Goal: Task Accomplishment & Management: Manage account settings

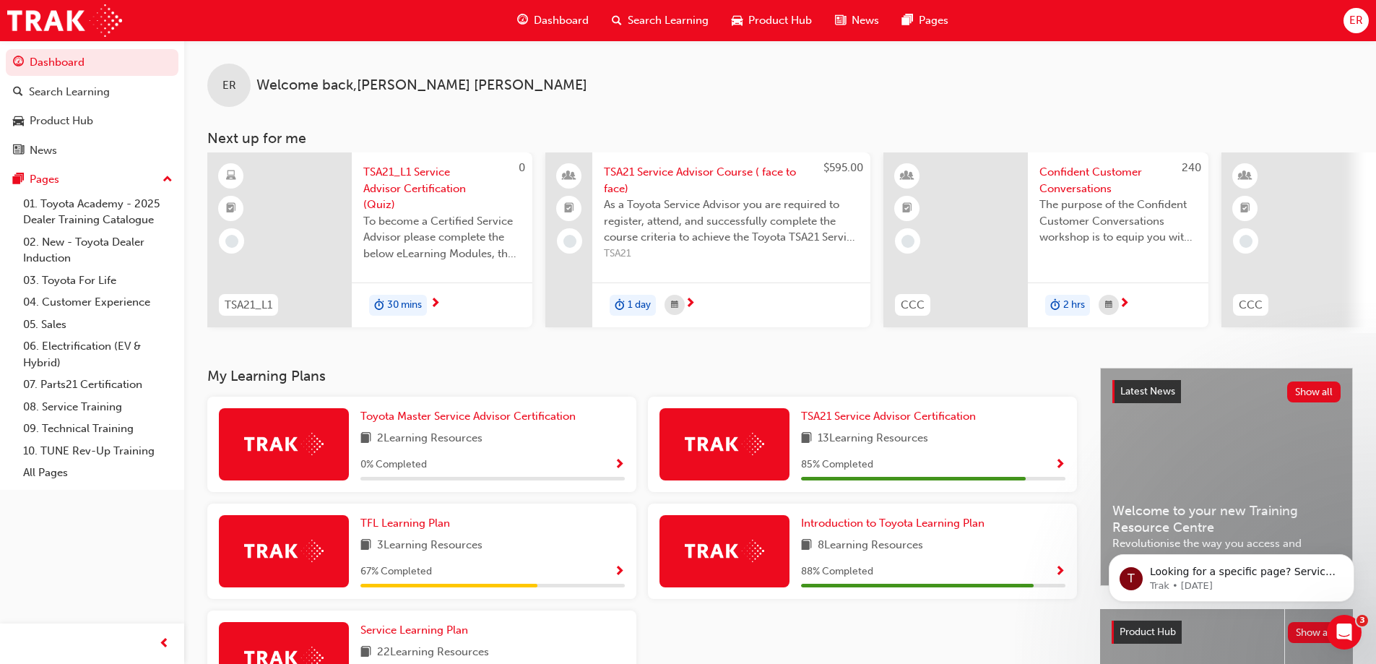
click at [1361, 17] on span "ER" at bounding box center [1356, 20] width 14 height 17
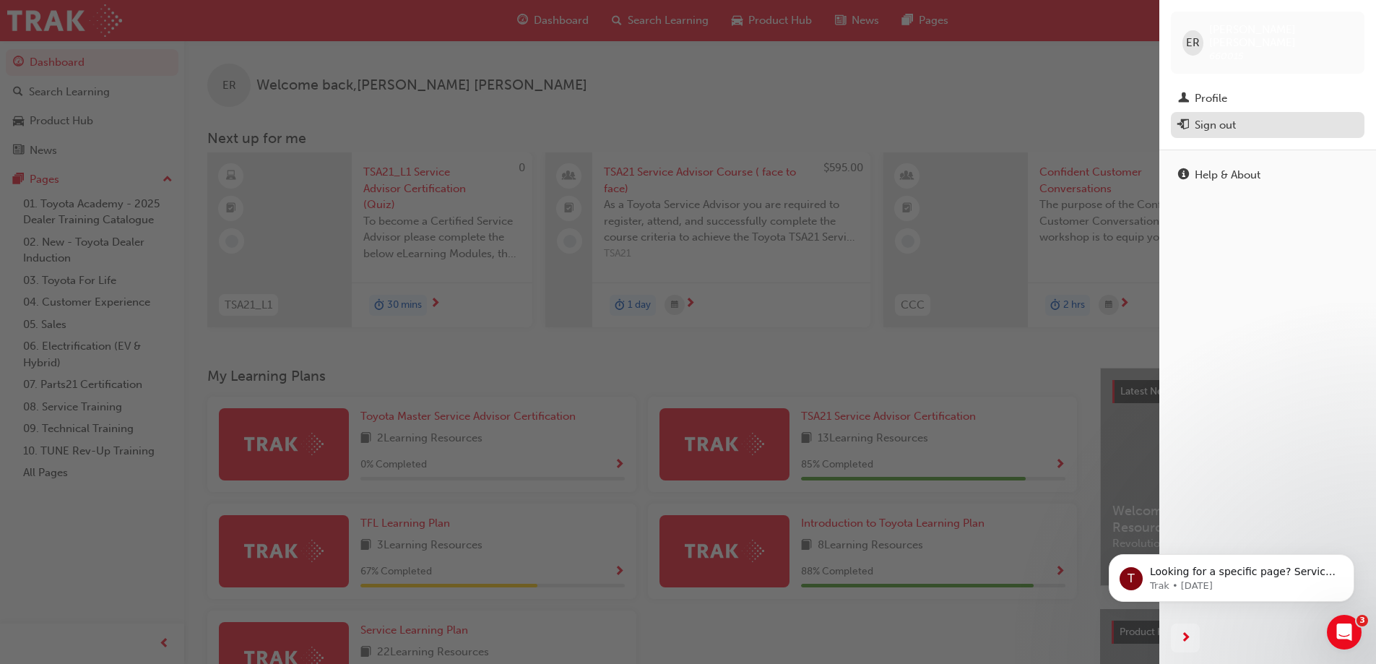
click at [1241, 116] on div "Sign out" at bounding box center [1267, 125] width 179 height 18
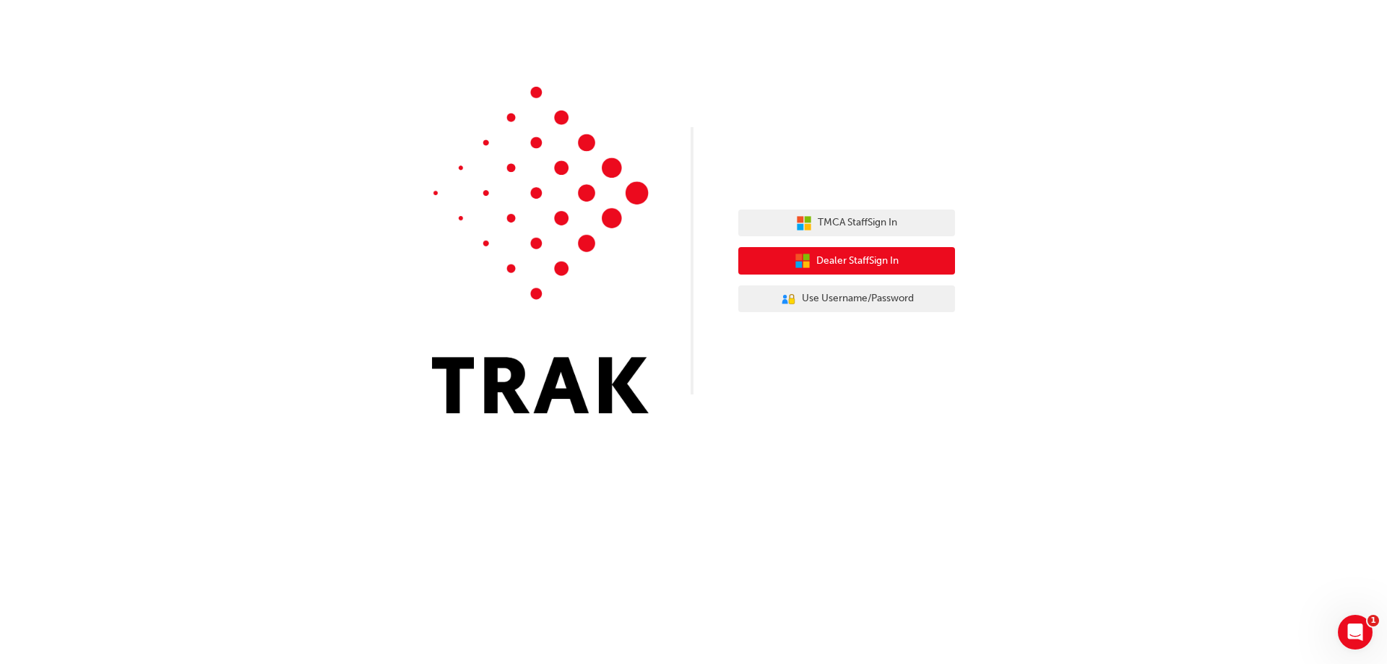
click at [825, 261] on span "Dealer Staff Sign In" at bounding box center [857, 261] width 82 height 17
